Goal: Task Accomplishment & Management: Complete application form

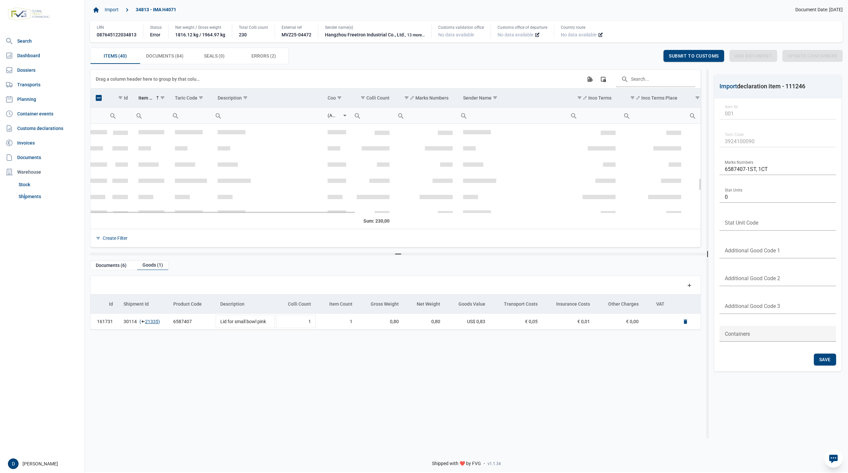
scroll to position [401, 0]
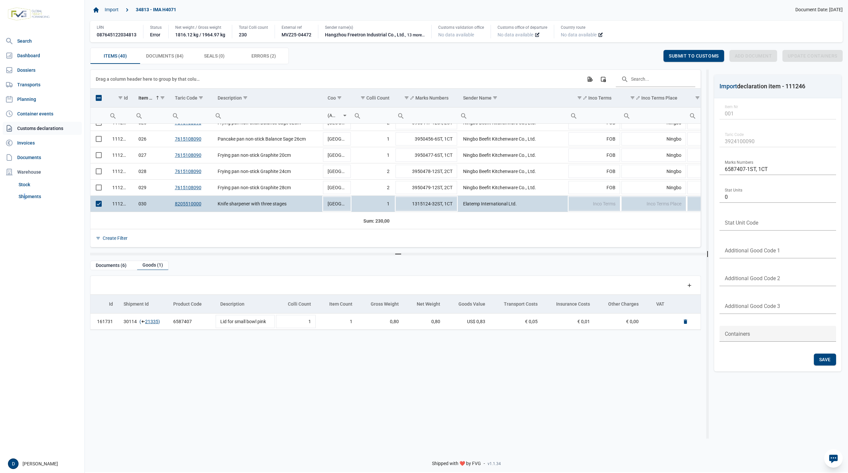
click at [38, 130] on link "Customs declarations" at bounding box center [42, 128] width 79 height 13
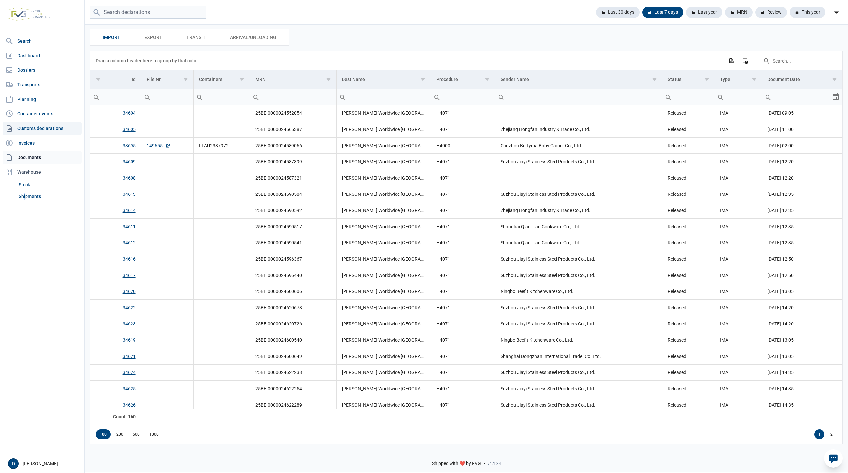
click at [28, 156] on link "Documents" at bounding box center [42, 157] width 79 height 13
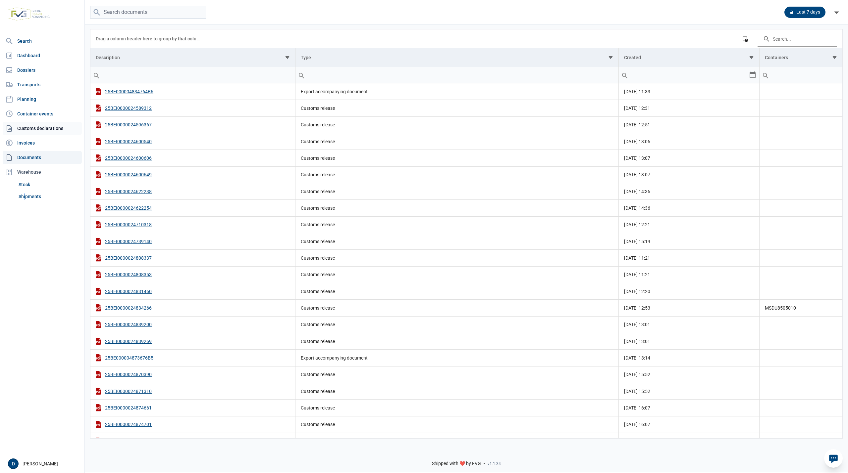
click at [31, 128] on link "Customs declarations" at bounding box center [42, 128] width 79 height 13
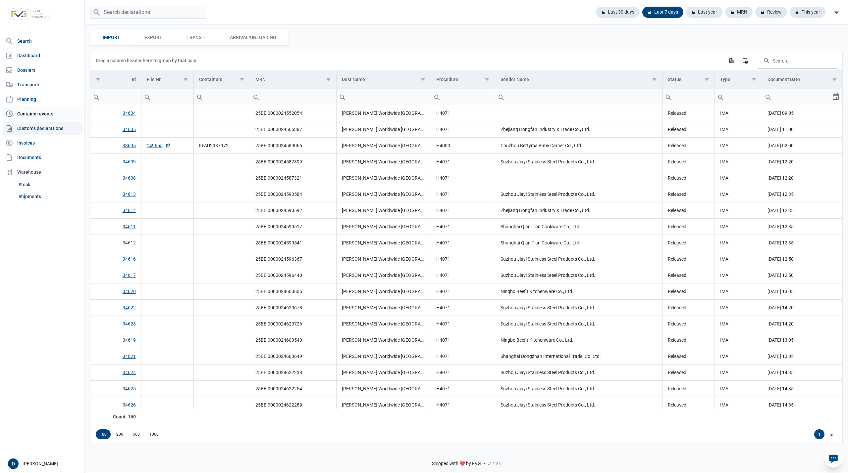
click at [44, 113] on link "Container events" at bounding box center [42, 113] width 79 height 13
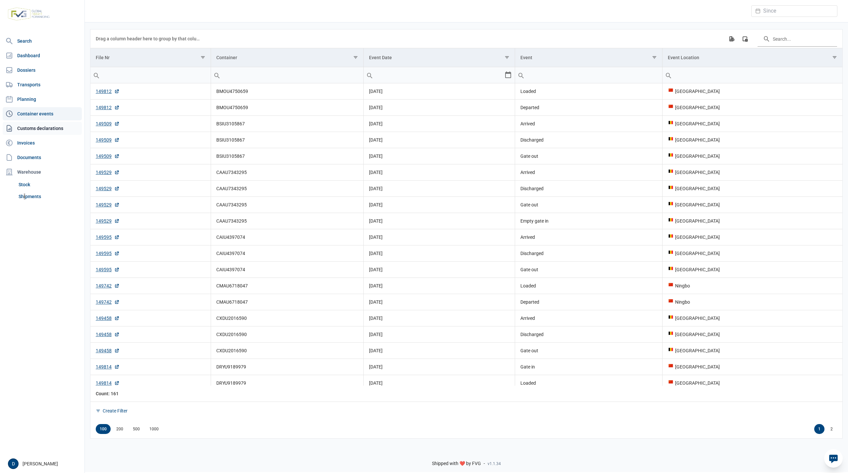
click at [43, 128] on link "Customs declarations" at bounding box center [42, 128] width 79 height 13
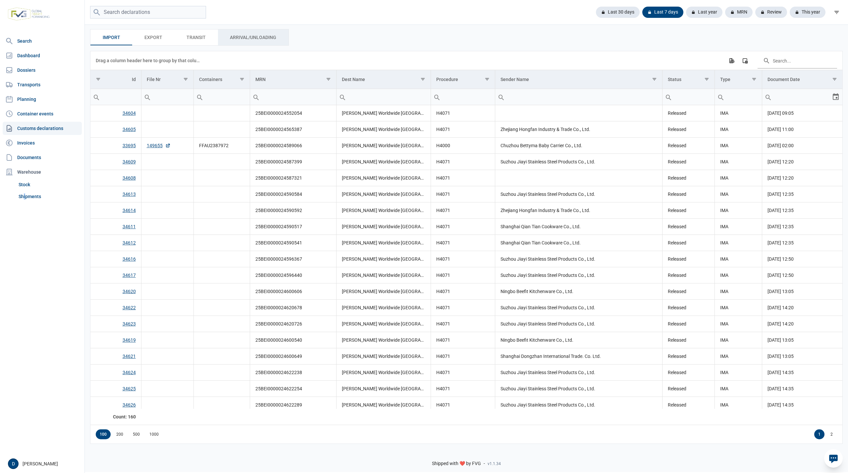
click at [249, 36] on span "Arrival/Unloading Arrival/Unloading" at bounding box center [253, 37] width 46 height 8
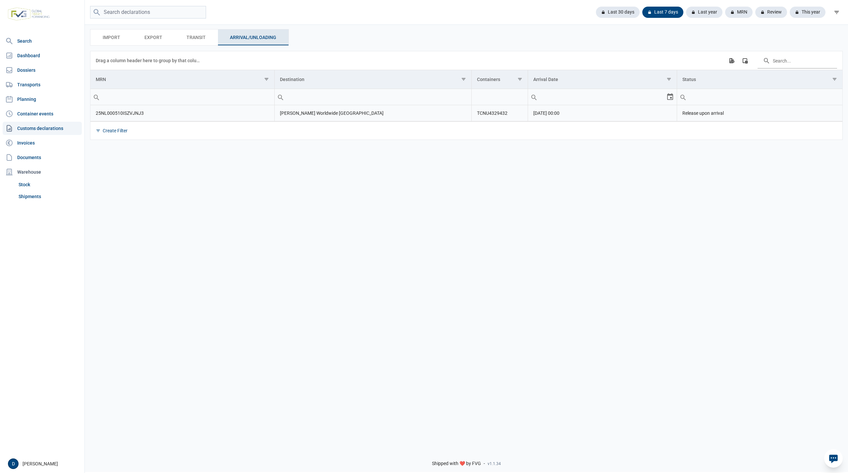
click at [112, 116] on td "25NL000510ISZVJNJ3" at bounding box center [182, 113] width 184 height 16
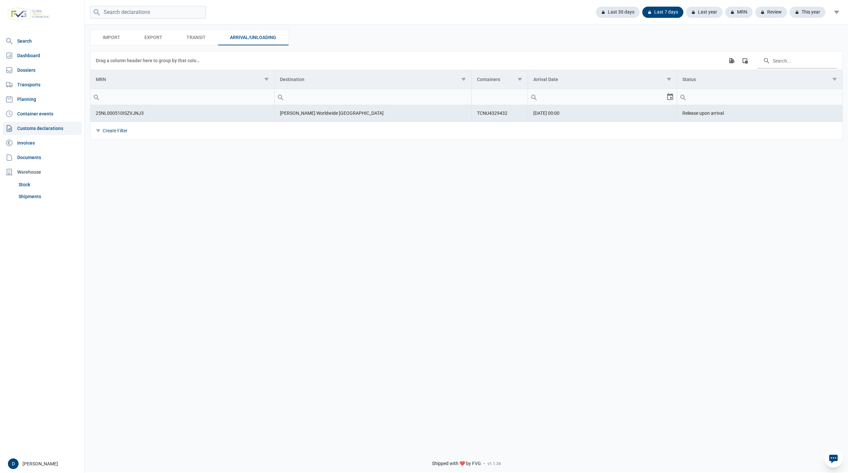
click at [171, 122] on td "25NL000510ISZVJNJ3" at bounding box center [182, 113] width 184 height 16
click at [232, 121] on td "25NL000510ISZVJNJ3" at bounding box center [182, 113] width 184 height 16
click at [26, 83] on link "Transports" at bounding box center [42, 84] width 79 height 13
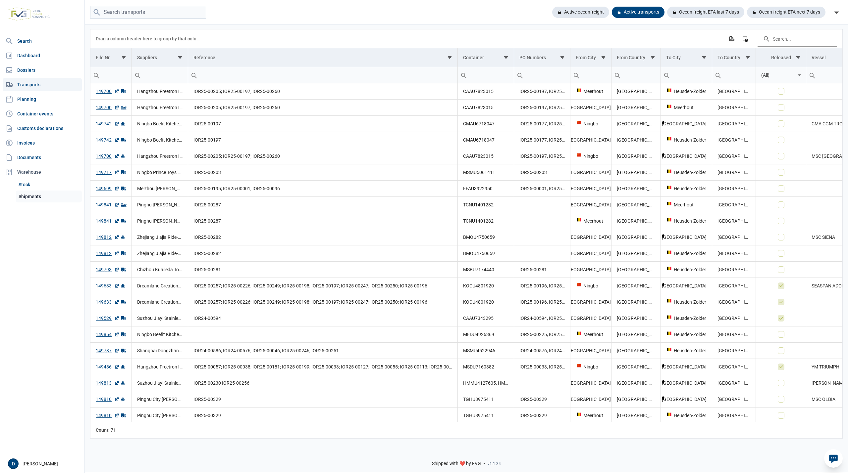
click at [33, 195] on link "Shipments" at bounding box center [49, 197] width 66 height 12
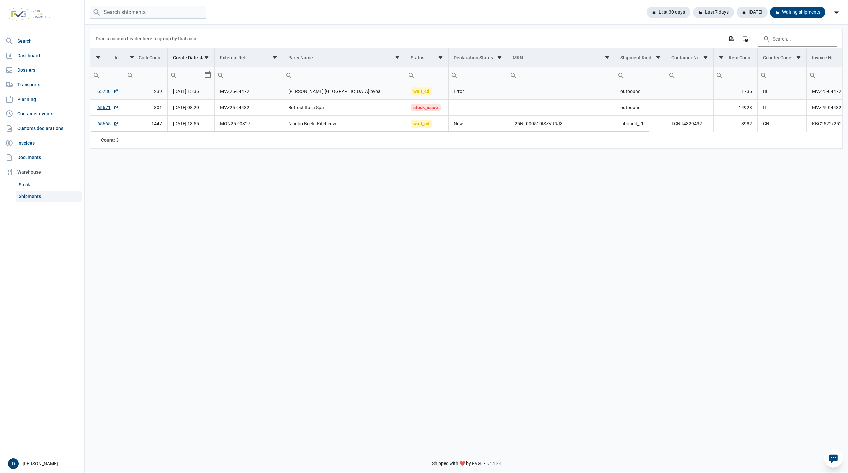
click at [104, 90] on link "65730" at bounding box center [107, 91] width 21 height 7
click at [101, 92] on link "65730" at bounding box center [107, 91] width 21 height 7
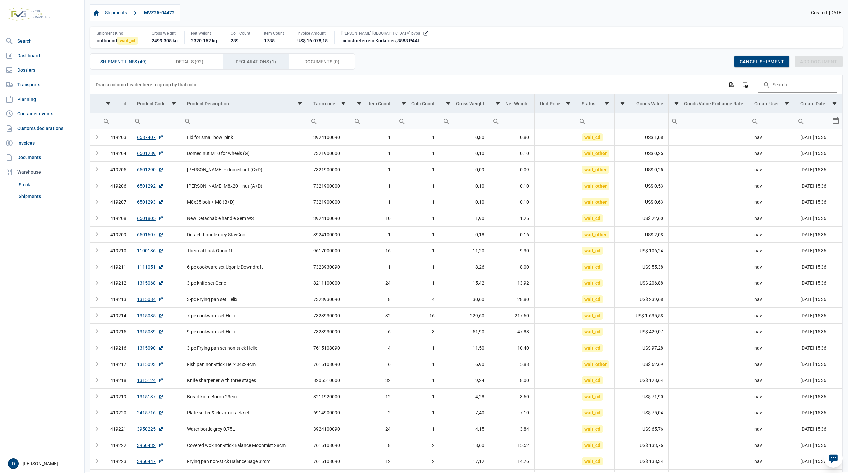
drag, startPoint x: 241, startPoint y: 61, endPoint x: 231, endPoint y: 66, distance: 11.4
click at [241, 61] on span "Declarations (1) Declarations (1)" at bounding box center [255, 62] width 40 height 8
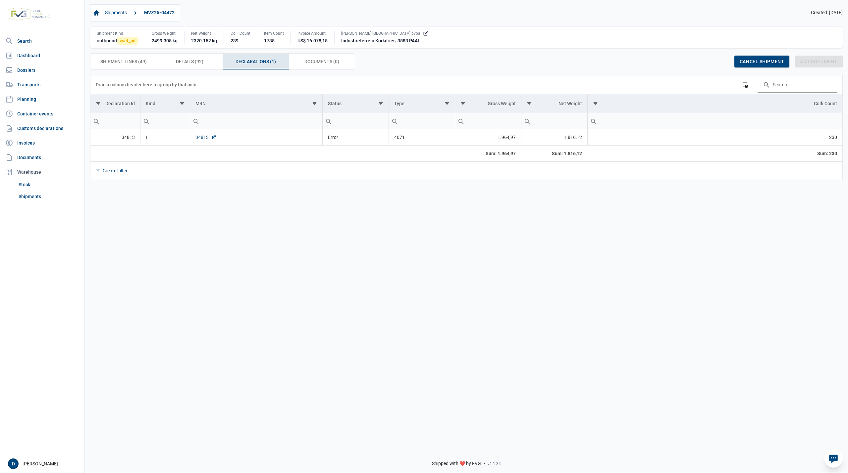
click at [204, 140] on link "34813" at bounding box center [205, 137] width 21 height 7
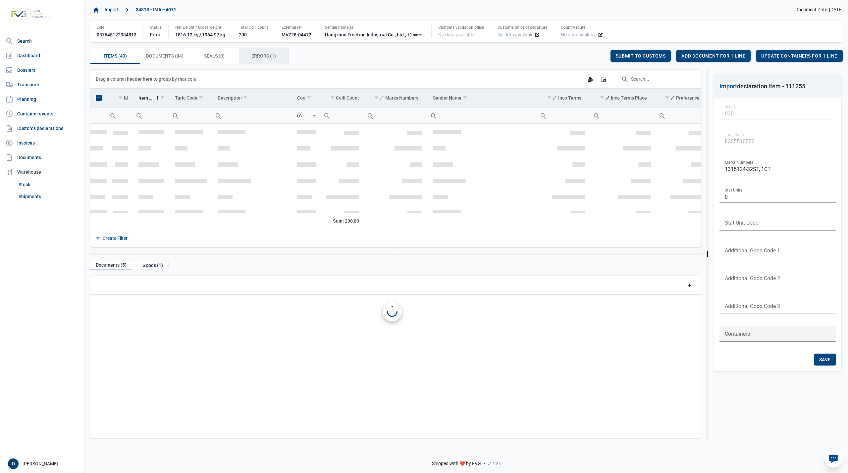
click at [259, 56] on span "Errors (1) Errors (1)" at bounding box center [263, 56] width 25 height 8
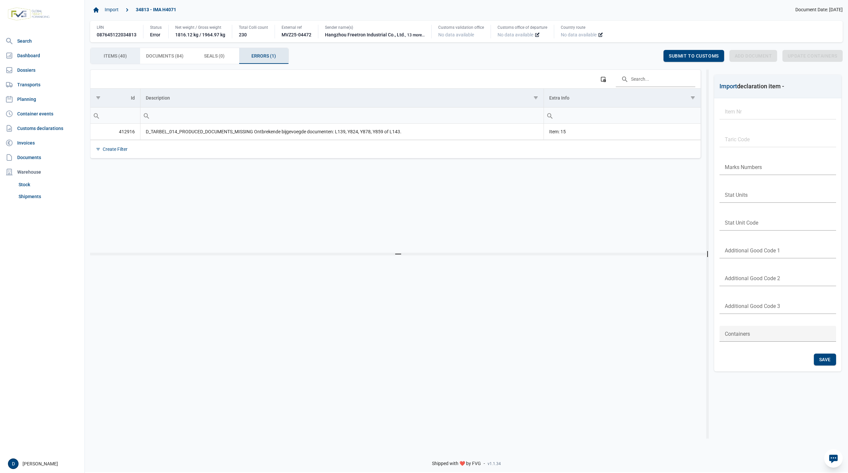
click at [108, 52] on div "Items (40) Items (40)" at bounding box center [115, 56] width 50 height 16
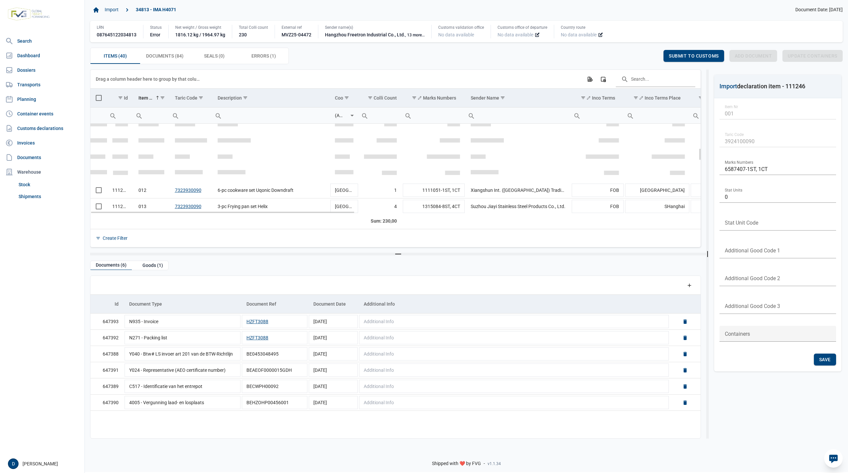
scroll to position [179, 0]
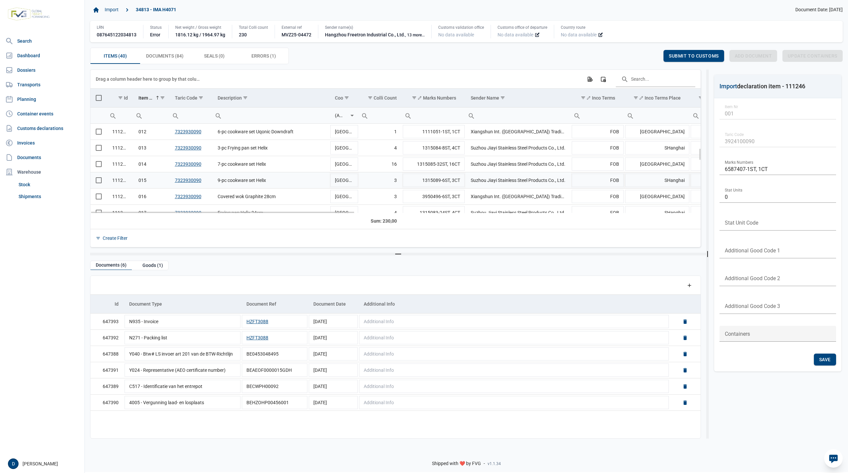
click at [99, 181] on span "Select row" at bounding box center [99, 180] width 6 height 6
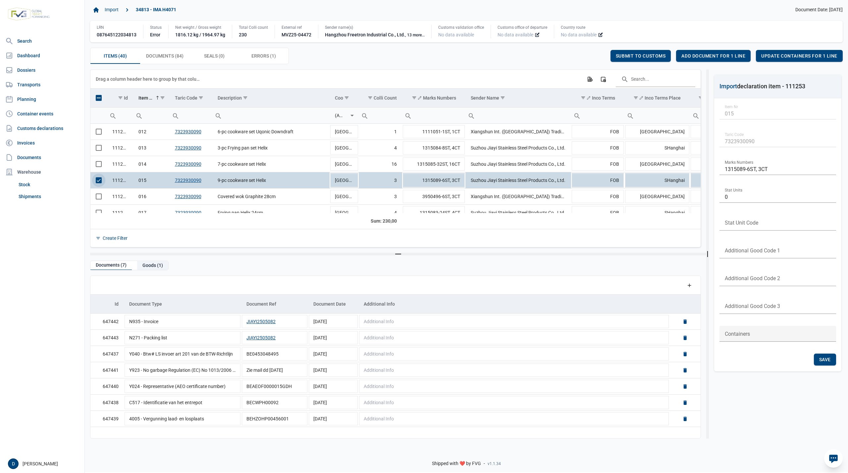
click at [153, 266] on div "Goods (1)" at bounding box center [152, 265] width 31 height 9
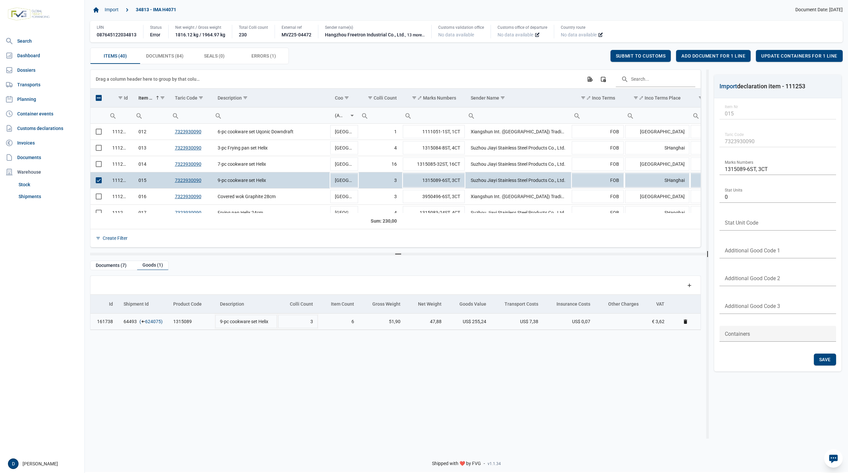
click at [154, 323] on link "624075" at bounding box center [153, 322] width 16 height 7
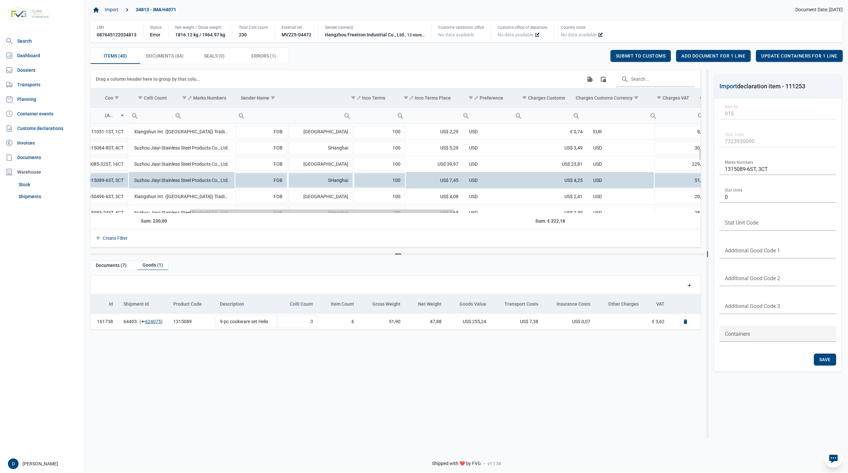
scroll to position [0, 0]
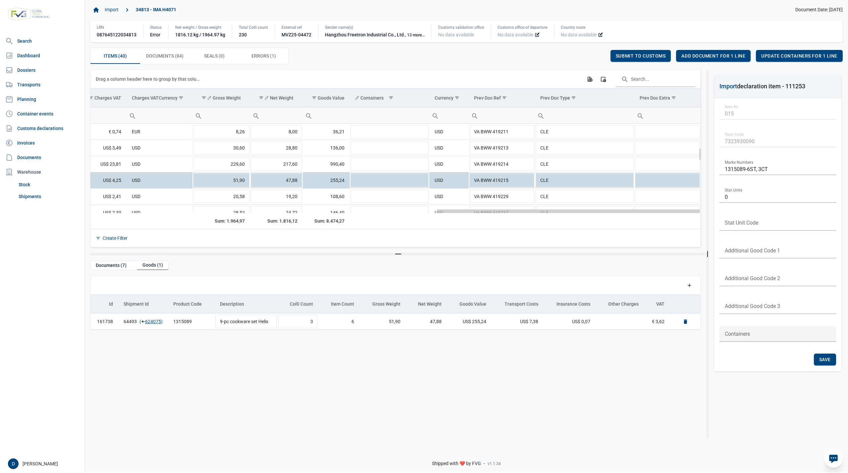
drag, startPoint x: 244, startPoint y: 211, endPoint x: 634, endPoint y: 247, distance: 391.7
click at [634, 247] on body "For evaluation purposes only. Redistribution prohibited. Please register an exi…" at bounding box center [424, 224] width 848 height 473
click at [715, 53] on div "Add document for 1 line" at bounding box center [713, 56] width 75 height 12
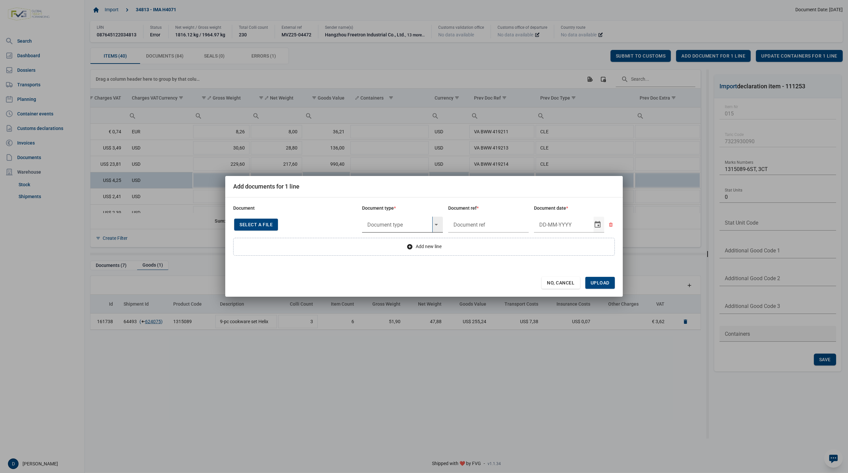
click at [405, 224] on input "text" at bounding box center [397, 225] width 70 height 16
type input "Y824 - Bewijs lvo van ijzer/staalbasisproducten"
click at [481, 227] on input "text" at bounding box center [488, 225] width 81 height 16
type input "."
type input "13-5-2025"
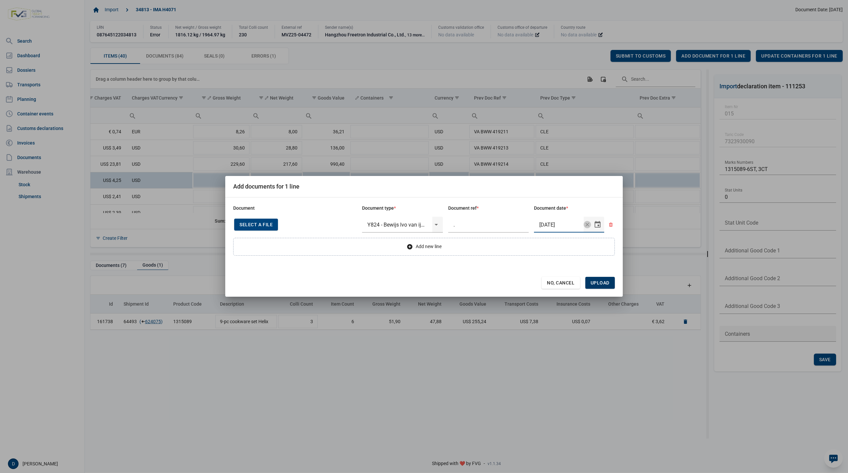
click at [608, 284] on span "Upload" at bounding box center [599, 282] width 19 height 5
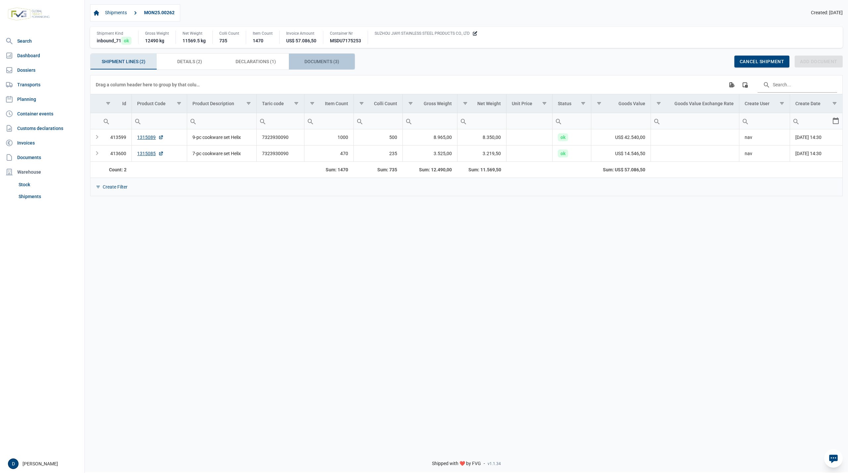
click at [321, 64] on span "Documents (3) Documents (3)" at bounding box center [321, 62] width 35 height 8
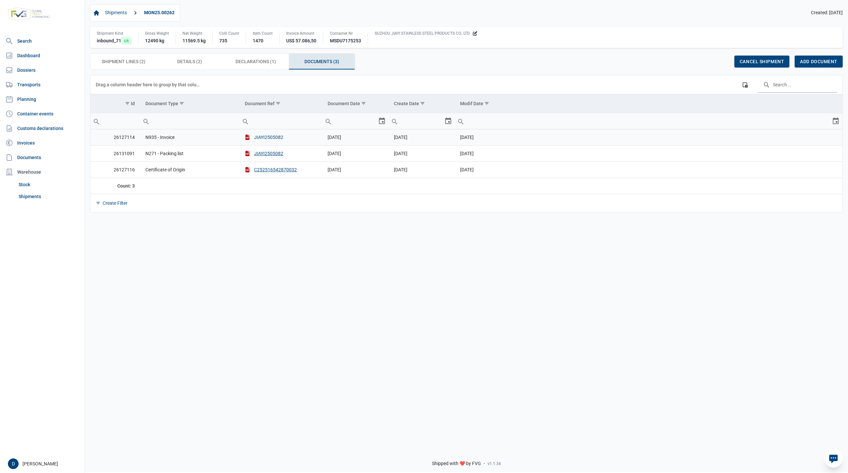
click at [267, 139] on button "JIAYI2505082" at bounding box center [264, 137] width 38 height 7
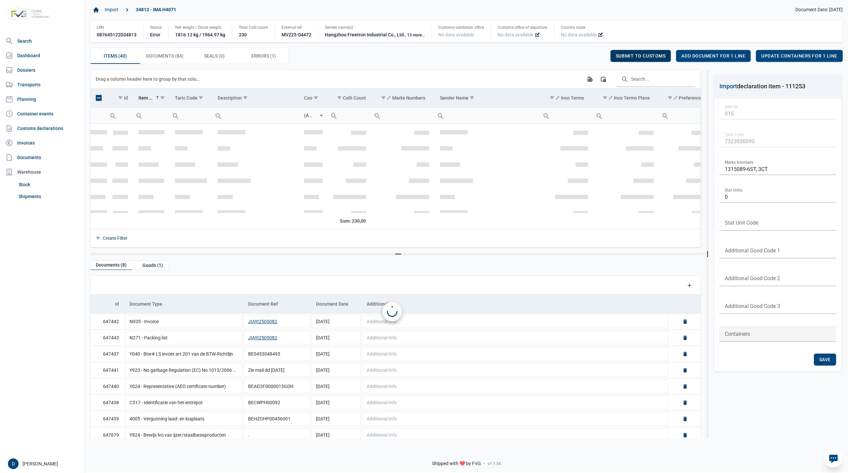
scroll to position [156, 0]
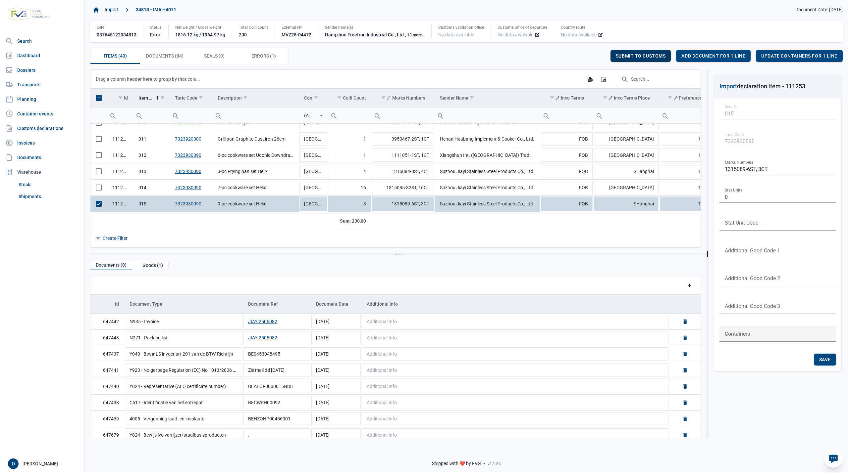
click at [652, 54] on span "Submit to customs" at bounding box center [641, 55] width 50 height 5
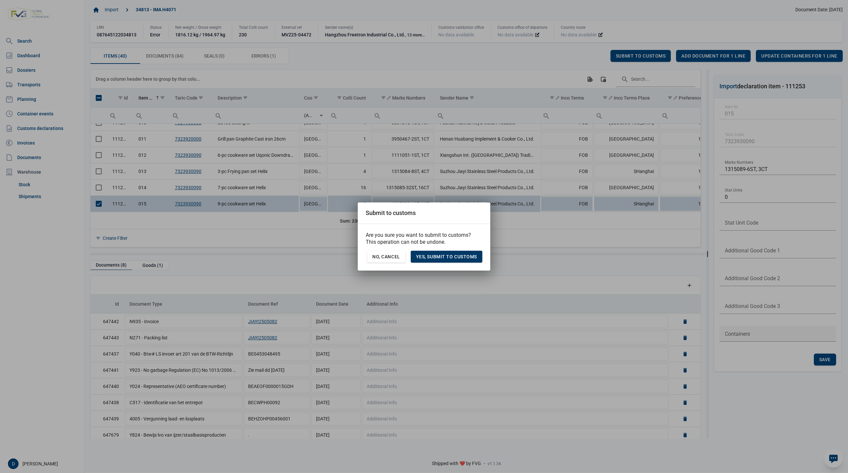
click at [450, 256] on span "Yes, Submit to customs" at bounding box center [446, 256] width 61 height 5
